Goal: Book appointment/travel/reservation

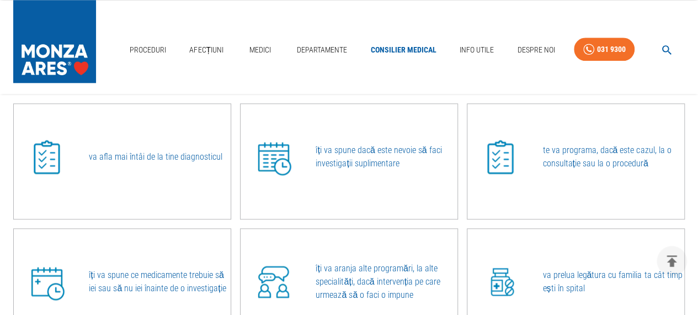
scroll to position [552, 0]
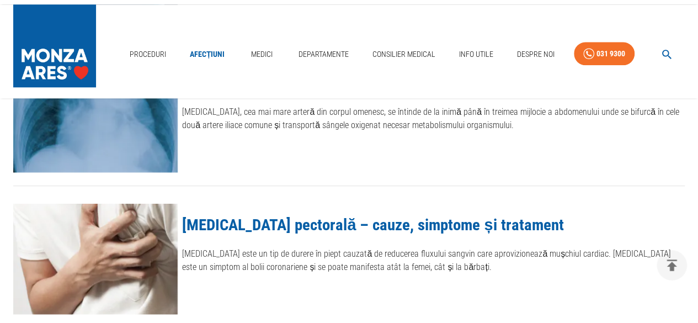
scroll to position [1537, 0]
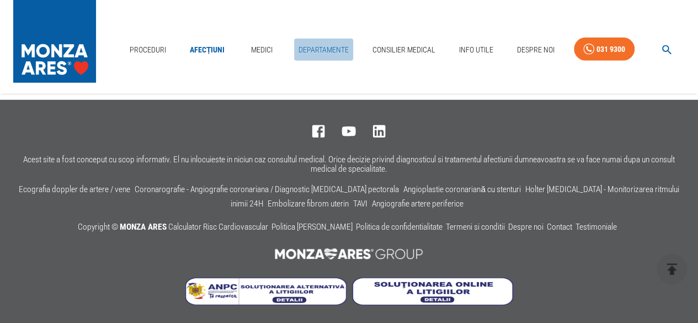
click at [326, 47] on link "Departamente" at bounding box center [323, 50] width 59 height 23
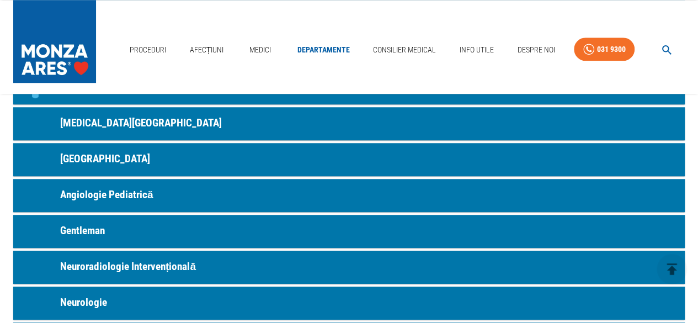
scroll to position [497, 0]
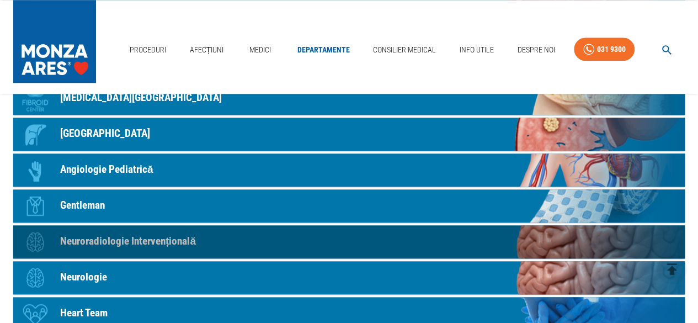
click at [98, 241] on p "Neuroradiologie Intervențională" at bounding box center [128, 241] width 136 height 16
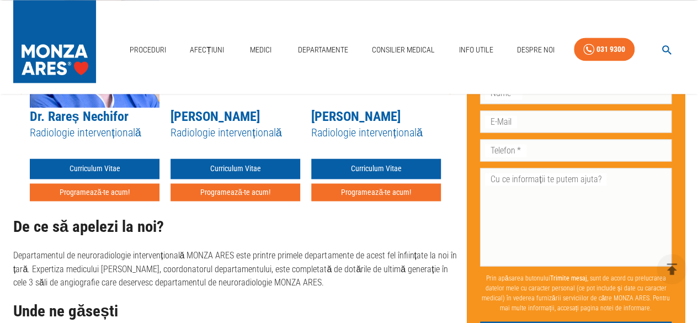
scroll to position [773, 0]
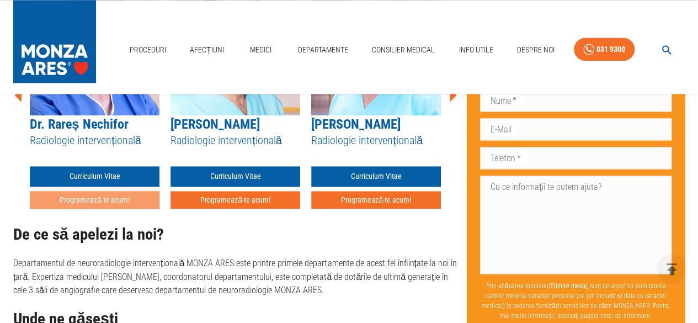
click at [76, 199] on button "Programează-te acum!" at bounding box center [95, 200] width 130 height 18
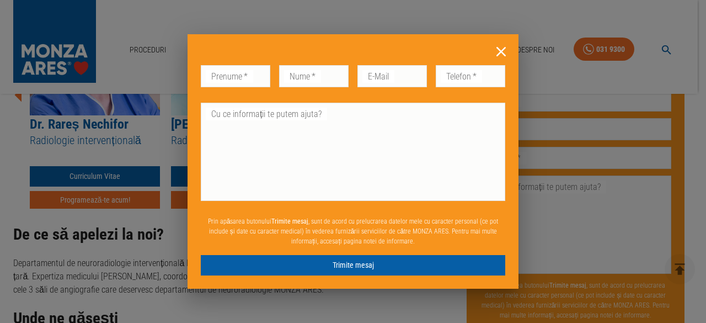
click at [501, 52] on icon at bounding box center [501, 51] width 9 height 9
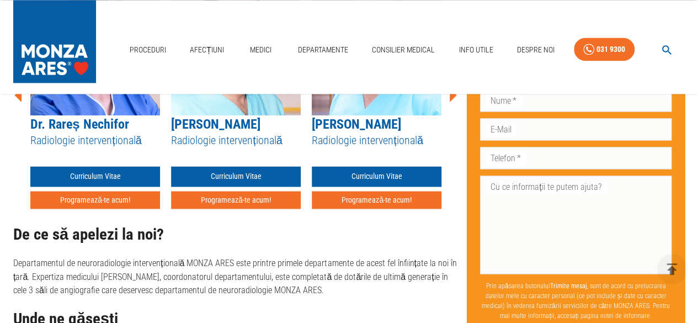
click at [100, 123] on link "Dr. Rareș Nechifor" at bounding box center [79, 123] width 98 height 15
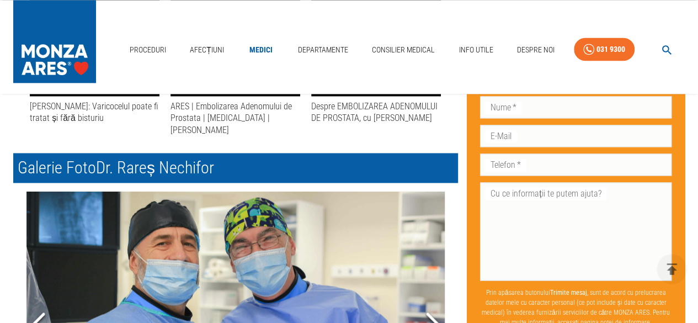
scroll to position [773, 0]
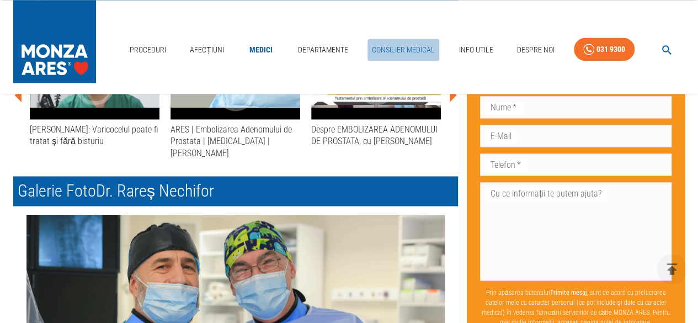
click at [398, 54] on link "Consilier Medical" at bounding box center [404, 50] width 72 height 23
